Goal: Task Accomplishment & Management: Complete application form

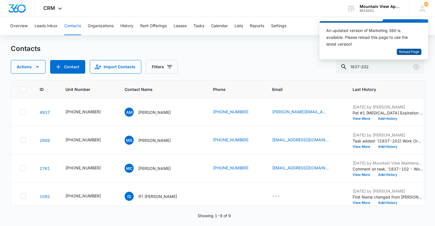
click at [409, 52] on span "Reload Page" at bounding box center [409, 51] width 20 height 5
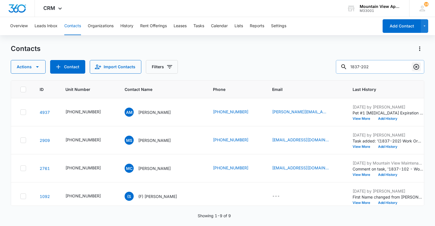
click at [415, 68] on icon "Clear" at bounding box center [416, 66] width 7 height 7
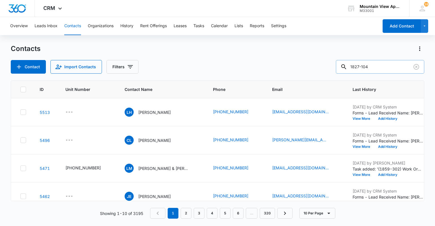
type input "1827-104"
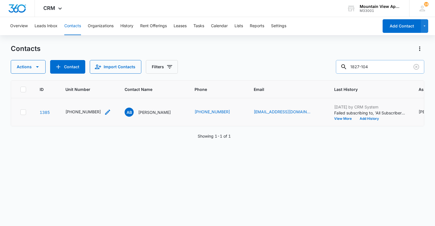
click at [94, 113] on div "[PHONE_NUMBER]" at bounding box center [82, 112] width 35 height 6
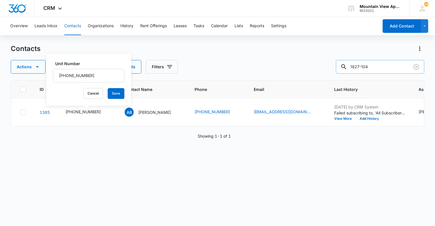
click at [96, 150] on div "ID Unit Number Contact Name Phone Email Last History Assigned To Contact Type C…" at bounding box center [217, 149] width 413 height 138
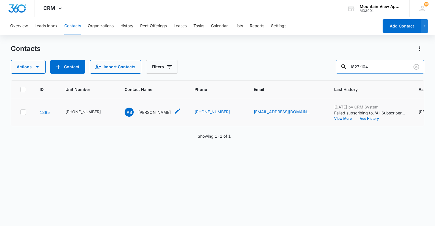
click at [145, 110] on p "[PERSON_NAME]" at bounding box center [154, 112] width 33 height 6
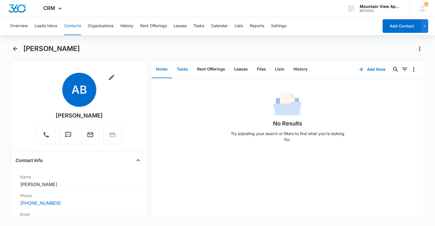
click at [185, 68] on button "Tasks" at bounding box center [182, 70] width 20 height 18
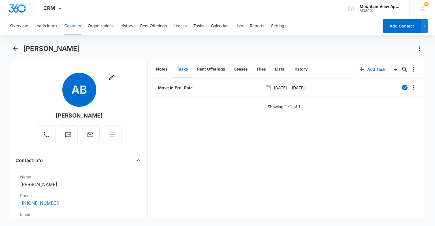
click at [365, 70] on button "Add Task" at bounding box center [372, 70] width 37 height 14
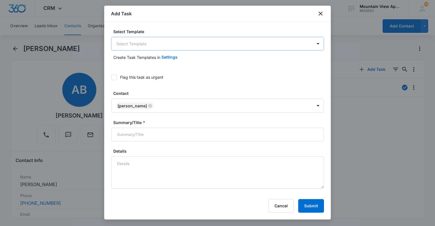
click at [172, 43] on body "CRM Apps Reputation Websites Forms CRM Email Social Content Ads Intelligence Fi…" at bounding box center [217, 113] width 435 height 226
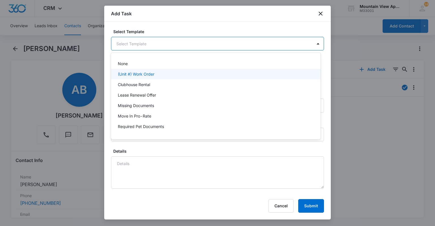
click at [163, 75] on div "(Unit #) Work Order" at bounding box center [215, 74] width 195 height 6
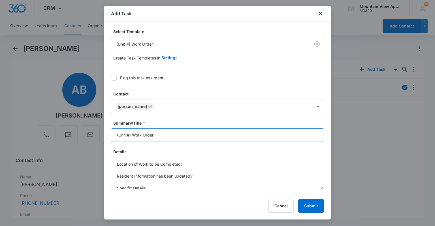
click at [129, 134] on input "(Unit #) Work Order" at bounding box center [217, 135] width 213 height 14
type input "(1827-104) Work Order"
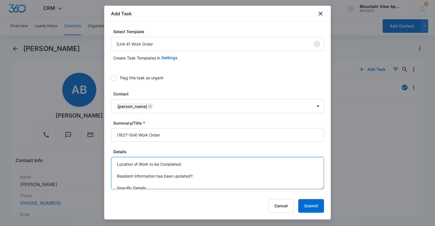
click at [205, 163] on textarea "Location of Work to be Completed: Resident Information has been updated?: Speci…" at bounding box center [217, 173] width 213 height 32
click at [215, 180] on textarea "Location of Work to be Completed: Whole Unit. Resident Information has been upd…" at bounding box center [217, 173] width 213 height 32
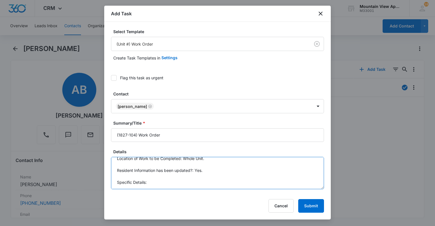
click at [207, 180] on textarea "Location of Work to be Completed: Whole Unit. Resident Information has been upd…" at bounding box center [217, 173] width 213 height 32
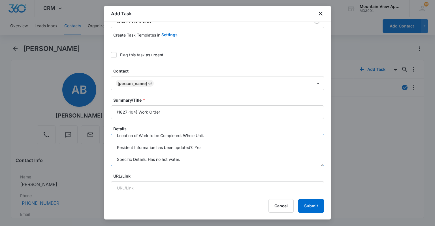
scroll to position [23, 0]
type textarea "Location of Work to be Completed: Whole Unit. Resident Information has been upd…"
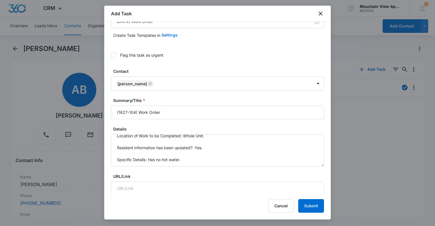
click at [112, 57] on div at bounding box center [114, 55] width 6 height 6
click at [111, 55] on input "Flag this task as urgent" at bounding box center [111, 55] width 0 height 0
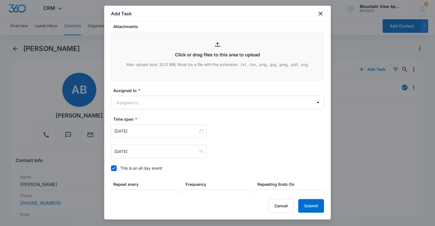
scroll to position [294, 0]
click at [182, 101] on body "CRM Apps Reputation Websites Forms CRM Email Social Content Ads Intelligence Fi…" at bounding box center [217, 113] width 435 height 226
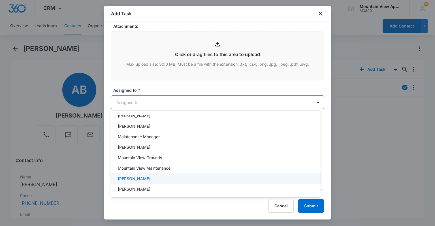
scroll to position [123, 0]
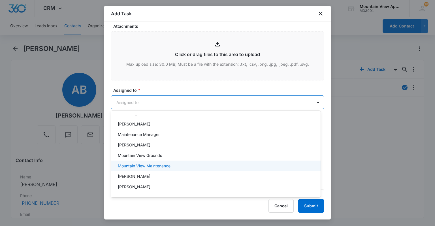
click at [217, 170] on div "Mountain View Maintenance" at bounding box center [215, 165] width 209 height 10
click at [212, 21] on div at bounding box center [217, 113] width 435 height 226
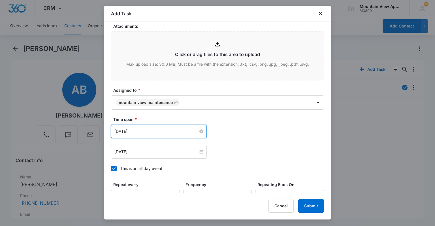
click at [134, 132] on input "[DATE]" at bounding box center [156, 131] width 84 height 6
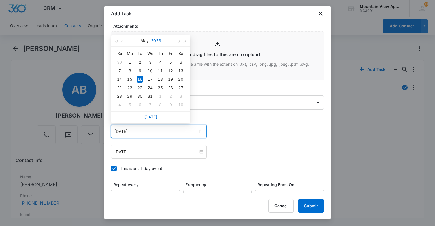
click at [156, 42] on button "2023" at bounding box center [156, 40] width 10 height 11
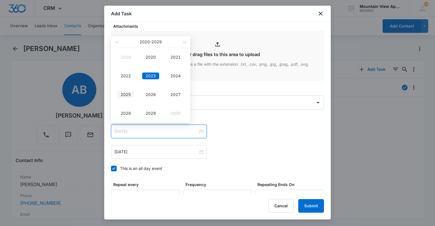
click at [130, 97] on div "2025" at bounding box center [125, 94] width 17 height 7
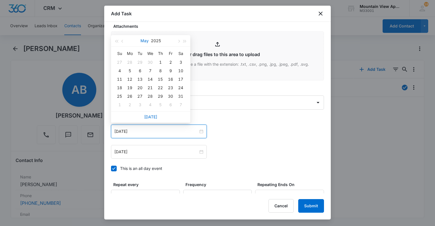
click at [143, 40] on button "May" at bounding box center [144, 40] width 8 height 11
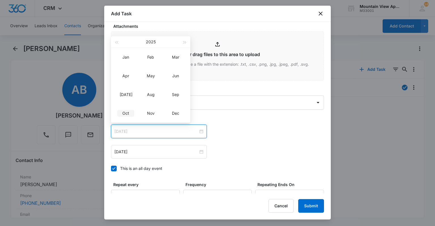
click at [120, 111] on div "Oct" at bounding box center [125, 113] width 17 height 7
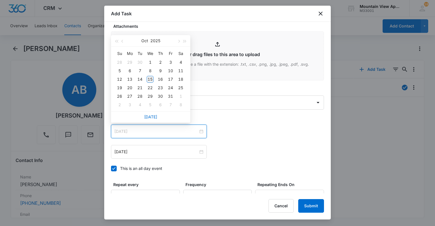
type input "[DATE]"
click at [149, 80] on div "15" at bounding box center [150, 79] width 7 height 7
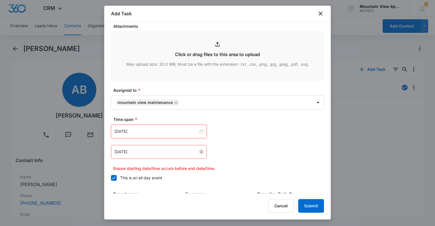
click at [125, 151] on input "[DATE]" at bounding box center [156, 152] width 84 height 6
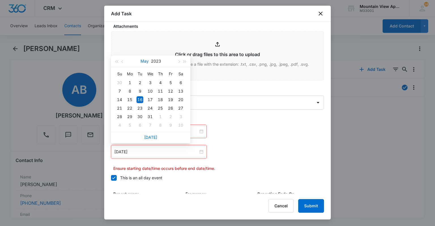
click at [143, 62] on button "May" at bounding box center [144, 60] width 8 height 11
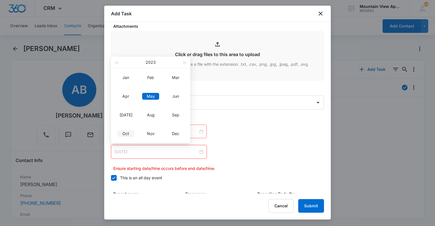
click at [129, 130] on div "Oct" at bounding box center [125, 133] width 17 height 7
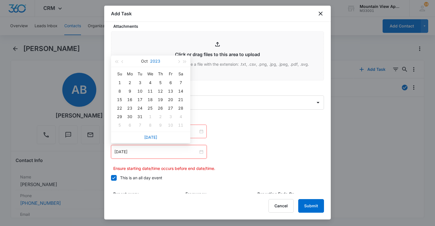
click at [157, 62] on button "2023" at bounding box center [155, 60] width 10 height 11
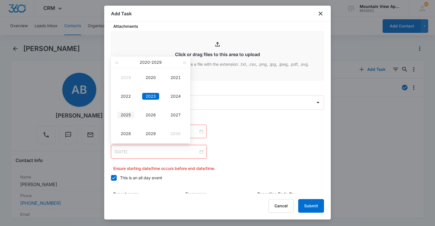
click at [127, 116] on div "2025" at bounding box center [125, 115] width 17 height 7
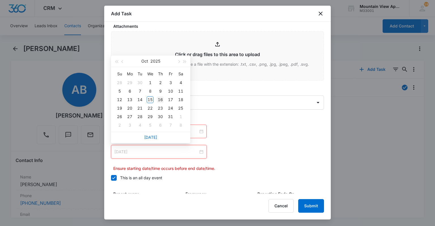
type input "[DATE]"
click at [163, 101] on div "16" at bounding box center [160, 99] width 7 height 7
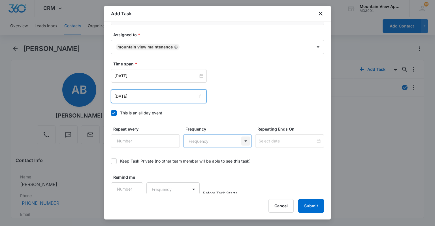
scroll to position [352, 0]
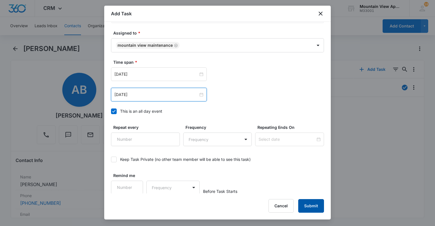
click at [314, 207] on button "Submit" at bounding box center [311, 206] width 26 height 14
